Goal: Task Accomplishment & Management: Use online tool/utility

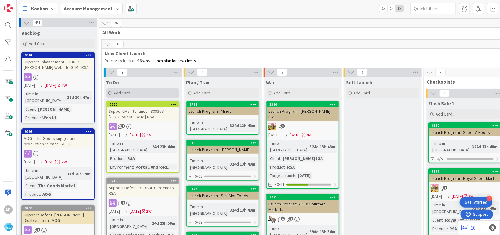
click at [137, 91] on div "Add Card..." at bounding box center [142, 92] width 73 height 9
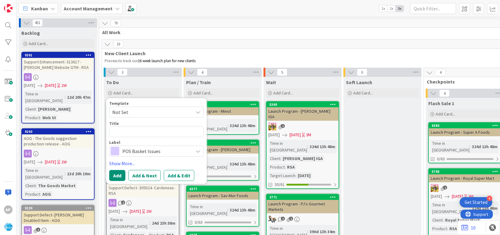
click at [231, 52] on span "New Client Launch" at bounding box center [463, 53] width 716 height 6
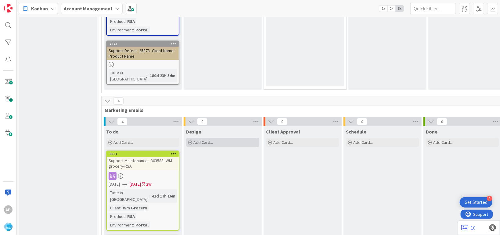
scroll to position [967, 0]
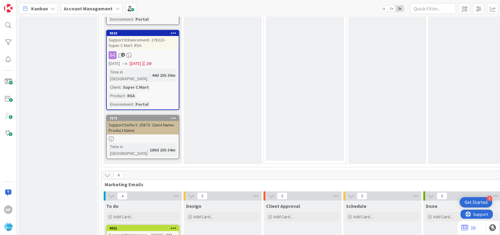
click at [150, 231] on div "Support Maintenance - 303583- WM grocery-RSA" at bounding box center [143, 237] width 72 height 13
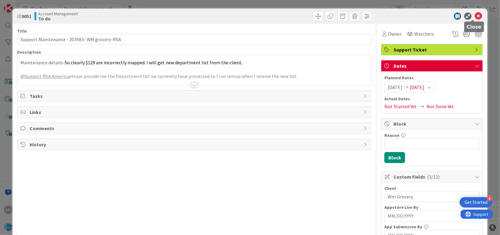
click at [475, 14] on icon at bounding box center [478, 16] width 7 height 7
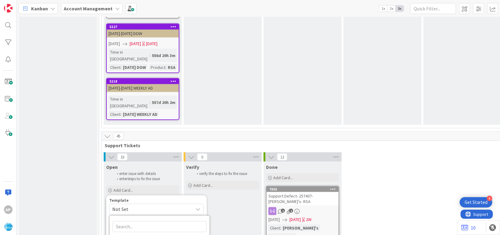
scroll to position [1301, 0]
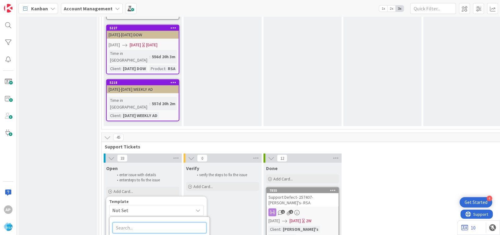
click at [145, 223] on input "text" at bounding box center [160, 228] width 94 height 11
click at [146, 205] on span "Not Set" at bounding box center [156, 210] width 95 height 11
type textarea "x"
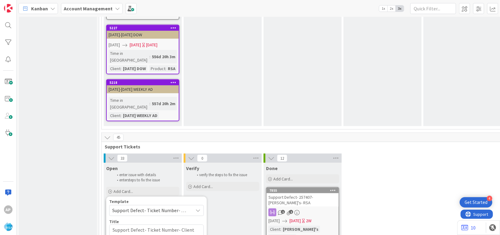
type textarea "Support Defect- Ticket Number- Client Name- Product Name"
click at [177, 225] on textarea "Support Defect- Ticket Number- Client Name- Product Name" at bounding box center [156, 234] width 95 height 19
type textarea "x"
type textarea "Support Defect- Ticket Numbe- Client Name- Product Name"
type textarea "x"
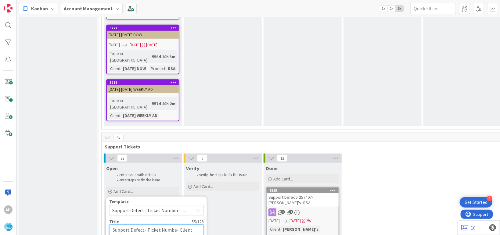
type textarea "Support Defect- Ticket Numb- Client Name- Product Name"
type textarea "x"
type textarea "Support Defect- Ticket Num- Client Name- Product Name"
type textarea "x"
type textarea "Support Defect- Ticket Nu- Client Name- Product Name"
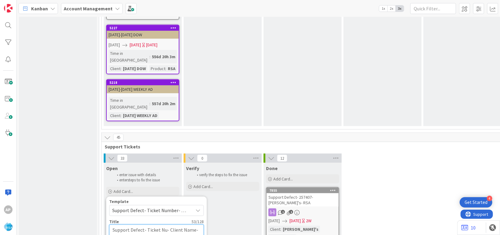
type textarea "x"
type textarea "Support Defect- Ticket N- Client Name- Product Name"
type textarea "x"
type textarea "Support Defect- Ticket - Client Name- Product Name"
type textarea "x"
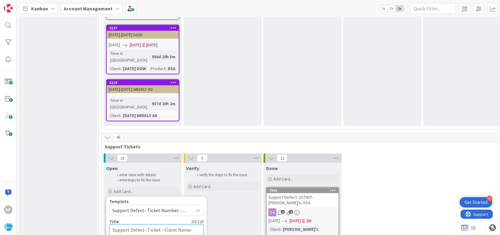
type textarea "Support Defect- Ticket- Client Name- Product Name"
type textarea "x"
type textarea "Support Defect- Ticke- Client Name- Product Name"
type textarea "x"
type textarea "Support Defect- Tick- Client Name- Product Name"
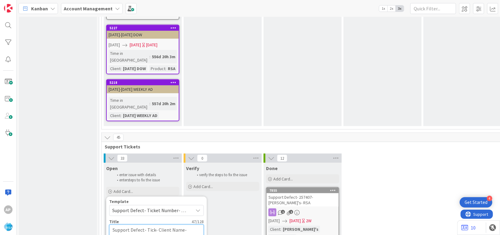
type textarea "x"
type textarea "Support Defect- Tic- Client Name- Product Name"
type textarea "x"
type textarea "Support Defect- Ti- Client Name- Product Name"
type textarea "x"
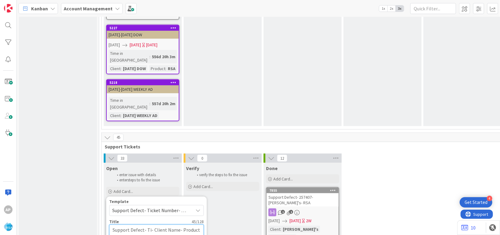
type textarea "Support Defect- T- Client Name- Product Name"
type textarea "x"
type textarea "Support Defect- - Client Name- Product Name"
type textarea "x"
type textarea "Support Defect- 3- Client Name- Product Name"
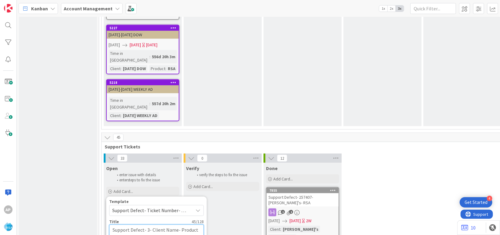
type textarea "x"
type textarea "Support Defect- 31- Client Name- Product Name"
type textarea "x"
type textarea "Support Defect- 316869- Client Name- Product Name"
type textarea "x"
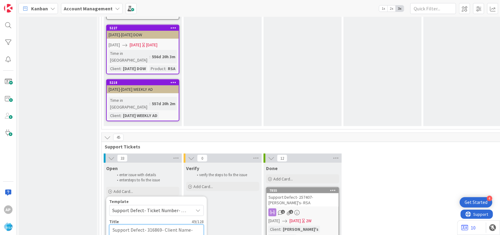
drag, startPoint x: 188, startPoint y: 98, endPoint x: 190, endPoint y: 113, distance: 14.8
click at [188, 225] on textarea "Support Defect- 316869- Client Name- Product Name" at bounding box center [156, 234] width 95 height 19
type textarea "Support Defect- 316869- Client Nam- Product Name"
type textarea "x"
type textarea "Support Defect- 316869- Client Na- Product Name"
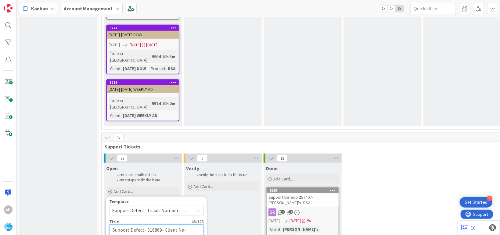
type textarea "x"
type textarea "Support Defect- 316869- Client N- Product Name"
type textarea "x"
type textarea "Support Defect- 316869- Client - Product Name"
type textarea "x"
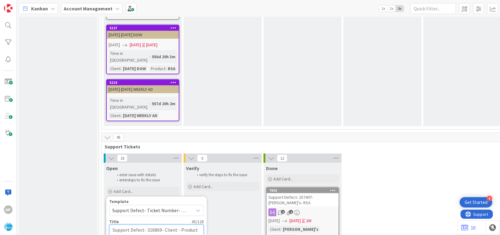
type textarea "Support Defect- 316869- Client- Product Name"
type textarea "x"
type textarea "Support Defect- 316869- Clien- Product Name"
type textarea "x"
type textarea "Support Defect- 316869- Cli- Product Name"
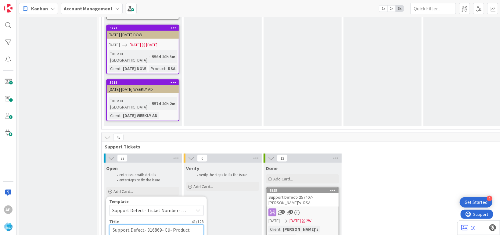
type textarea "x"
type textarea "Support Defect- 316869- Cl- Product Name"
type textarea "x"
type textarea "Support Defect- 316869- C- Product Name"
type textarea "x"
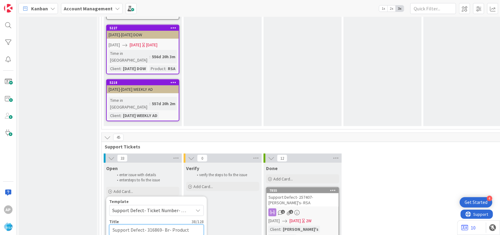
type textarea "Support Defect- 316869- Bri- Product Name"
type textarea "x"
type textarea "Support Defect- 316869- Bricky- Product Name"
type textarea "x"
type textarea "Support Defect- 316869- Brickya- Product Name"
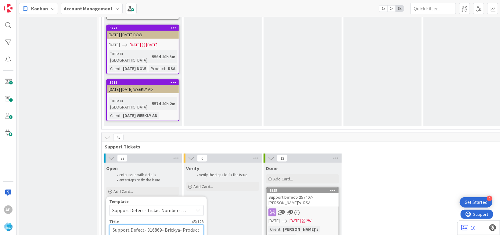
type textarea "x"
type textarea "Support Defect- 316869- Brickyar- Product Name"
type textarea "x"
type textarea "Support Defect- 316869- Brickyard- Product Name"
type textarea "x"
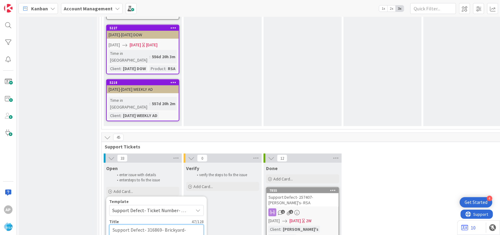
type textarea "Support Defect- 316869- Brickyard - Product Name"
type textarea "x"
type textarea "Support Defect- 316869- Brickyard m- Product Name"
type textarea "x"
type textarea "Support Defect- 316869- Brickyard ma- Product Name"
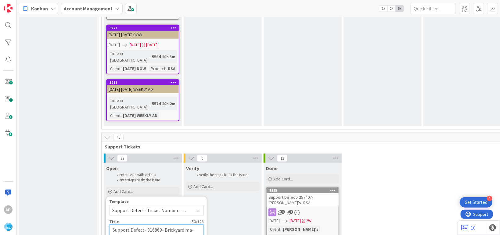
type textarea "x"
type textarea "Support Defect- 316869- Brickyard mar- Product Name"
type textarea "x"
type textarea "Support Defect- 316869- Brickyard mark- Product Name"
type textarea "x"
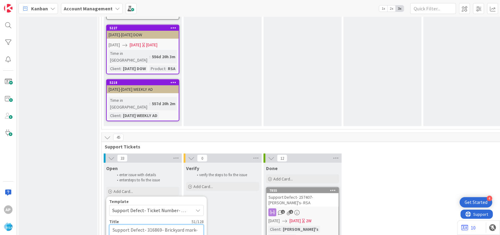
type textarea "Support Defect- 316869- Brickyard marke- Product Name"
type textarea "x"
type textarea "Support Defect- 316869- Brickyard market- Product Name"
click at [154, 225] on textarea "Support Defect- 316869- Brickyard market- Product Name" at bounding box center [156, 234] width 95 height 19
type textarea "x"
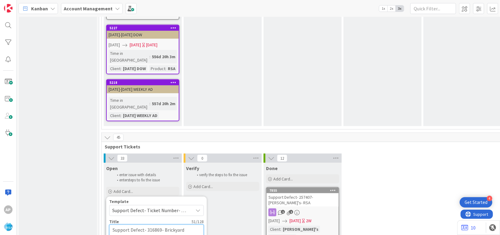
type textarea "Support Defect- 316869- Brickyard market- Produc"
type textarea "x"
type textarea "Support Defect- 316869- Brickyard market- Produ"
type textarea "x"
type textarea "Support Defect- 316869- Brickyard market- Prod"
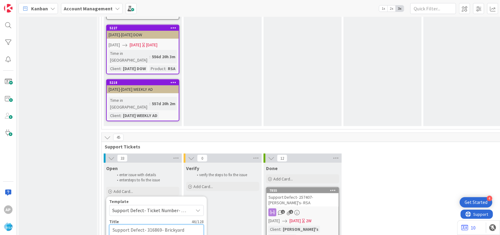
type textarea "x"
type textarea "Support Defect- 316869- Brickyard market- Pro"
type textarea "x"
type textarea "Support Defect- 316869- Brickyard market- Pr"
type textarea "x"
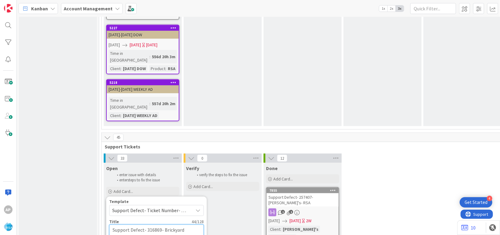
type textarea "Support Defect- 316869- Brickyard market- P"
type textarea "x"
type textarea "Support Defect- 316869- Brickyard market-"
type textarea "x"
type textarea "Support Defect- 316869- Brickyard market- R"
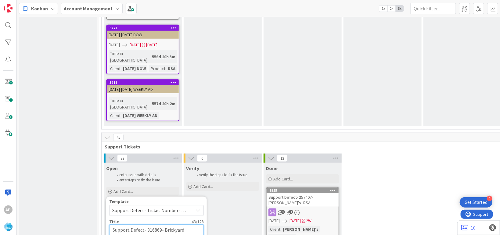
type textarea "x"
type textarea "Support Defect- 316869- Brickyard market- RS"
type textarea "x"
type textarea "Support Defect- 316869- Brickyard market- RSA"
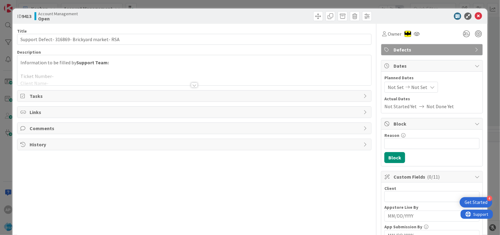
click at [131, 77] on div at bounding box center [194, 78] width 354 height 16
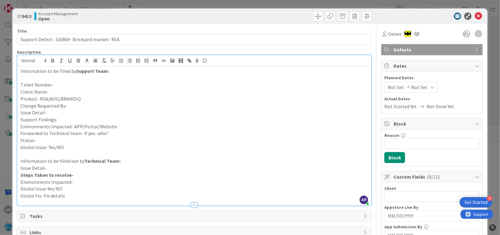
click at [56, 114] on p "Issue Detail-" at bounding box center [194, 112] width 348 height 7
click at [57, 112] on p "Issue Detail-" at bounding box center [194, 112] width 348 height 7
click at [52, 112] on p "Issue Detail-" at bounding box center [194, 112] width 348 height 7
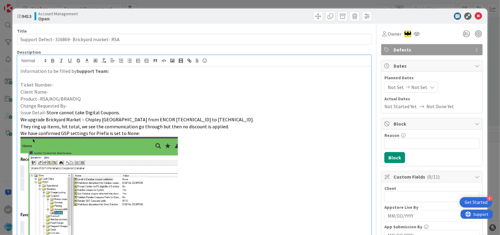
click at [68, 137] on img at bounding box center [98, 202] width 157 height 130
click at [58, 87] on p "Ticket Number-" at bounding box center [194, 84] width 348 height 7
click at [56, 94] on p "Client Name-" at bounding box center [194, 91] width 348 height 7
click at [106, 100] on p "Product- RSA/AOG/BRANDIQ" at bounding box center [194, 98] width 348 height 7
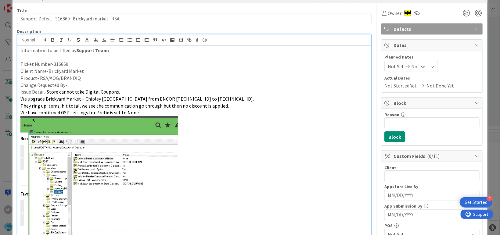
click at [102, 82] on p "Change Requested By-" at bounding box center [194, 85] width 348 height 7
click at [79, 70] on p "Client Name-Brickyard Market" at bounding box center [194, 71] width 348 height 7
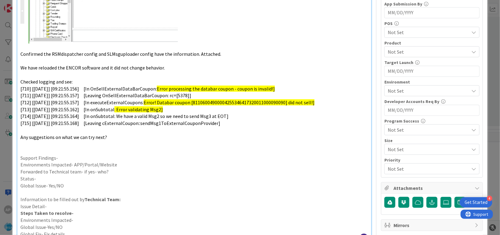
click at [72, 157] on p "Support Findings-" at bounding box center [194, 158] width 348 height 7
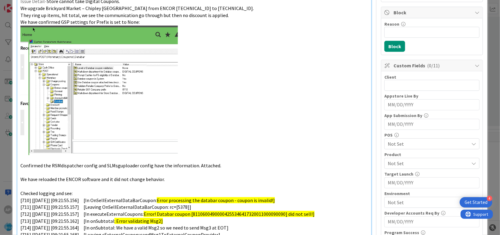
scroll to position [260, 0]
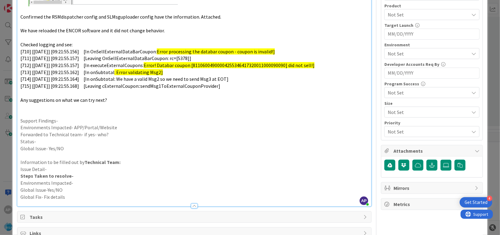
click at [122, 129] on p "Environments Impacted- APP/Portal/Website" at bounding box center [194, 127] width 348 height 7
click at [113, 134] on p "Forwarded to Technical team- if yes- who?" at bounding box center [194, 134] width 348 height 7
click at [47, 140] on p "Status-" at bounding box center [194, 141] width 348 height 7
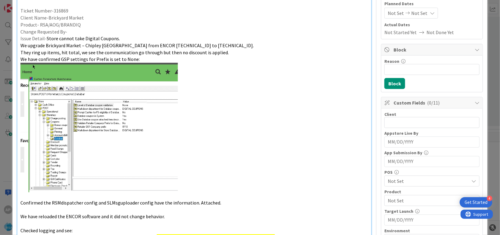
scroll to position [0, 0]
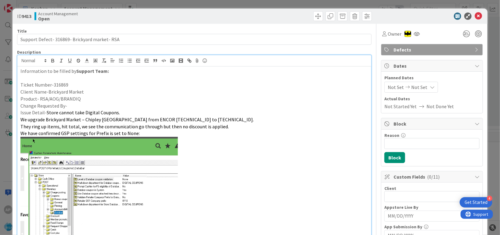
click at [390, 88] on span "Not Set" at bounding box center [396, 87] width 16 height 7
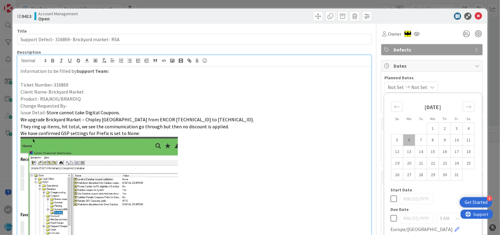
click at [395, 111] on div "Move backward to switch to the previous month." at bounding box center [397, 107] width 12 height 10
click at [408, 176] on td "29" at bounding box center [409, 175] width 12 height 12
type input "[DATE]"
click at [463, 102] on div "Move forward to switch to the next month." at bounding box center [469, 107] width 12 height 10
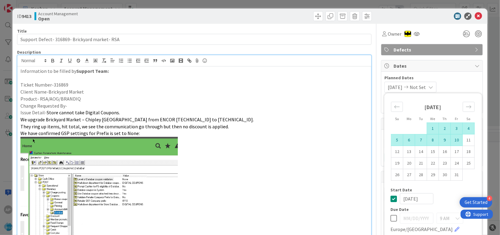
click at [454, 138] on td "10" at bounding box center [457, 140] width 12 height 12
type input "[DATE]"
click at [451, 192] on div "Start Date [DATE]" at bounding box center [432, 196] width 85 height 16
click at [407, 122] on div "[DATE]" at bounding box center [433, 109] width 84 height 26
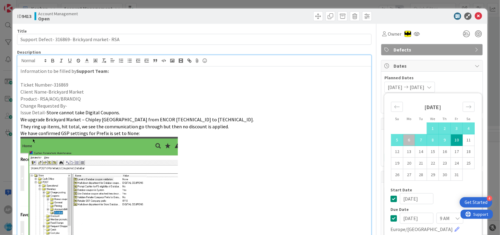
scroll to position [149, 0]
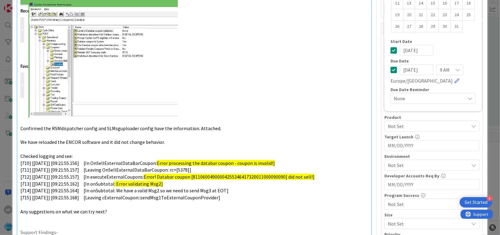
click at [315, 120] on p at bounding box center [194, 121] width 348 height 7
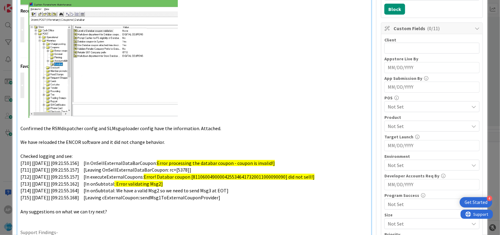
click at [405, 107] on span "Not Set" at bounding box center [428, 106] width 81 height 7
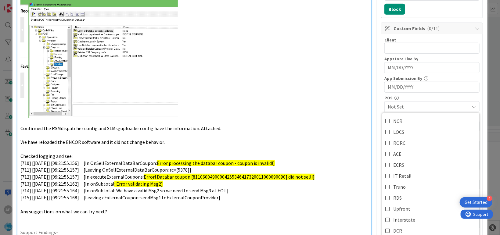
click at [405, 107] on span "Not Set" at bounding box center [428, 106] width 81 height 7
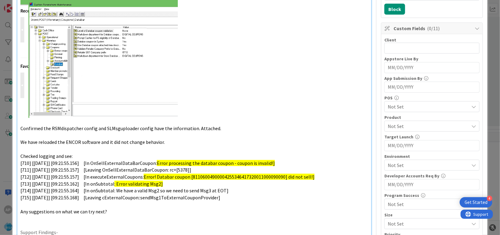
click at [321, 105] on p at bounding box center [194, 53] width 348 height 130
click at [440, 123] on span "Not Set" at bounding box center [428, 126] width 81 height 7
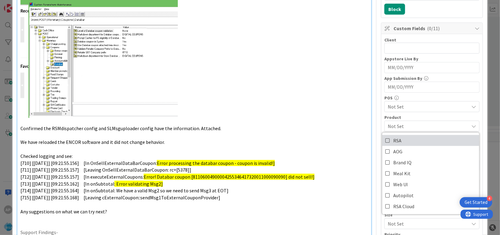
click at [398, 143] on link "RSA" at bounding box center [430, 140] width 97 height 11
drag, startPoint x: 364, startPoint y: 139, endPoint x: 398, endPoint y: 175, distance: 49.8
click at [364, 138] on div "Information to be filled by Support Team: Ticket Number-316869 Client Name-Bric…" at bounding box center [194, 118] width 354 height 400
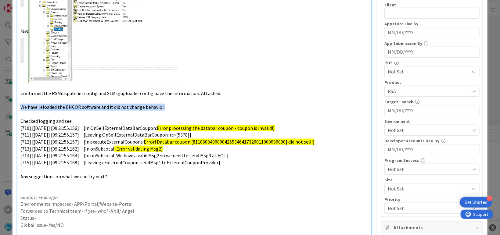
scroll to position [186, 0]
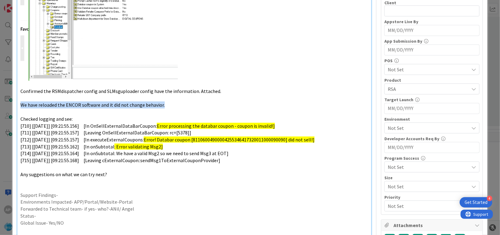
click at [400, 129] on span "Not Set" at bounding box center [428, 127] width 81 height 7
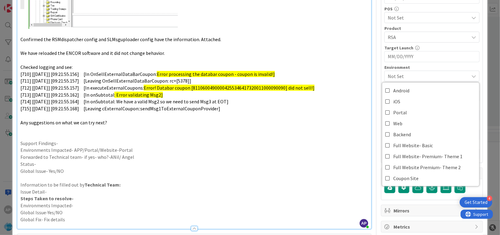
scroll to position [297, 0]
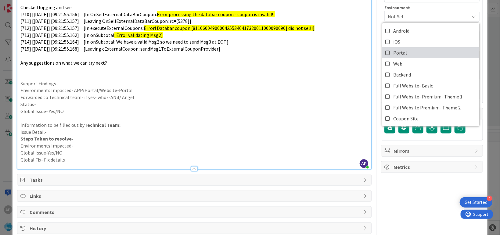
click at [393, 51] on span "Portal" at bounding box center [400, 52] width 14 height 9
click at [303, 78] on p at bounding box center [194, 76] width 348 height 7
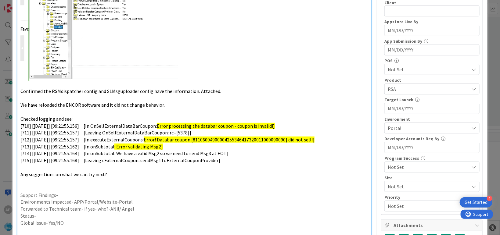
scroll to position [0, 0]
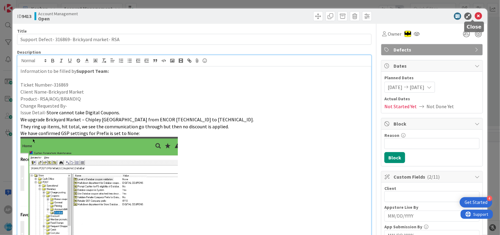
click at [475, 17] on icon at bounding box center [478, 16] width 7 height 7
